Goal: Information Seeking & Learning: Check status

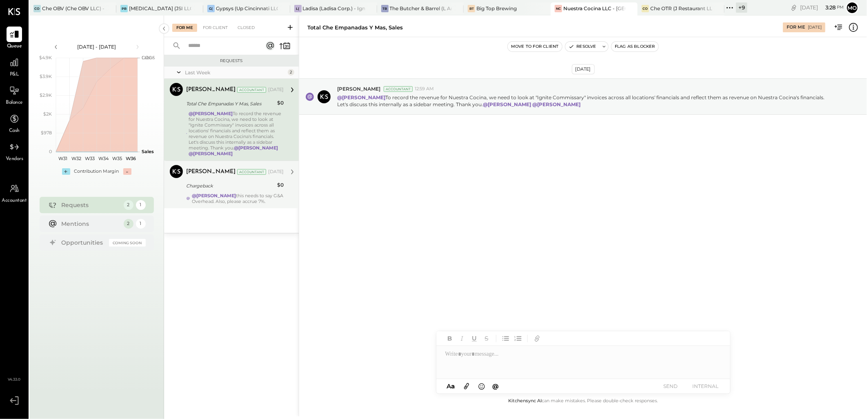
click at [229, 202] on div "@Mohammadsalkin Ansari this needs to say G&A Overhead. Also, please accrue 7%." at bounding box center [238, 198] width 92 height 11
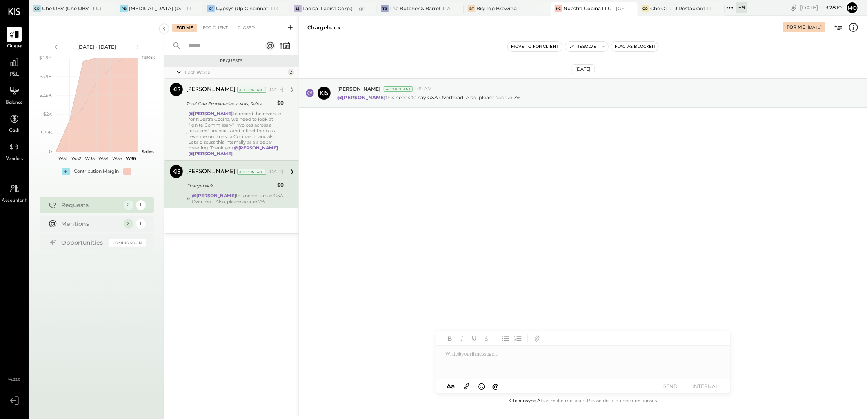
click at [226, 136] on div "@Mohammadsalkin Ansari To record the revenue for Nuestra Cocina, we need to loo…" at bounding box center [236, 134] width 95 height 46
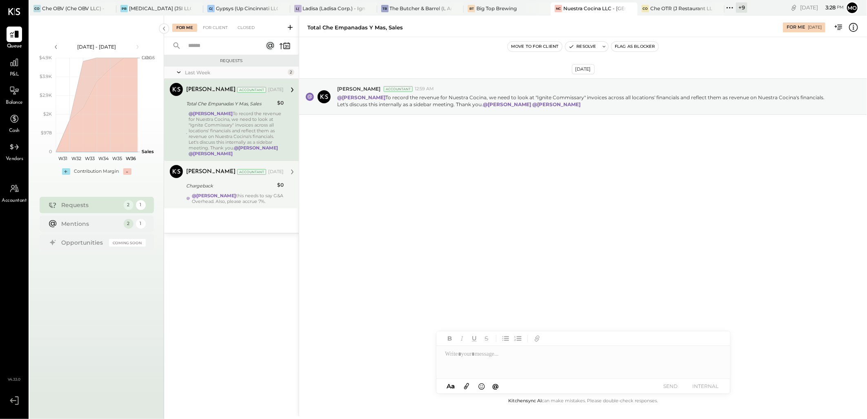
click at [218, 33] on div "For Me For Client Closed" at bounding box center [231, 27] width 135 height 22
click at [211, 29] on div "For Client" at bounding box center [215, 28] width 33 height 8
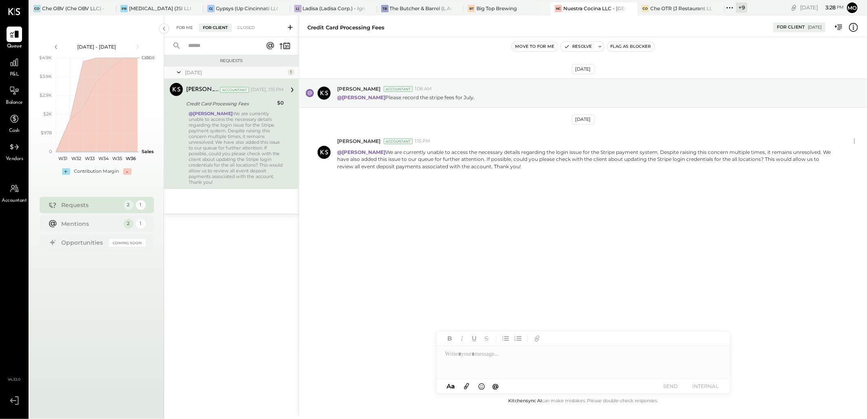
click at [181, 29] on div "For Me" at bounding box center [184, 28] width 25 height 8
